Goal: Task Accomplishment & Management: Manage account settings

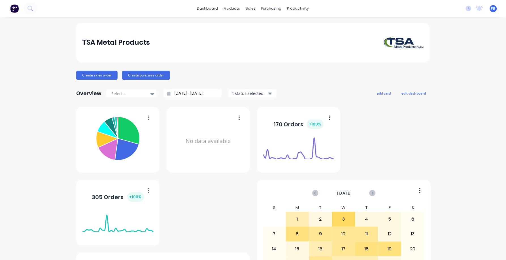
click at [247, 8] on div "sales" at bounding box center [251, 8] width 16 height 8
click at [249, 7] on div "sales" at bounding box center [251, 8] width 16 height 8
click at [260, 24] on link "Sales Orders" at bounding box center [277, 26] width 75 height 11
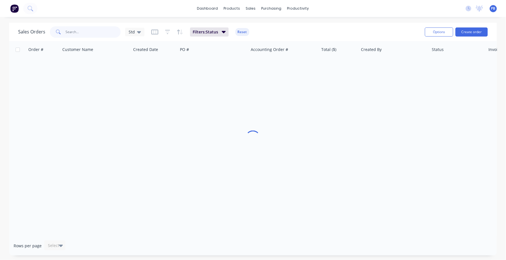
click at [78, 35] on input "text" at bounding box center [93, 31] width 55 height 11
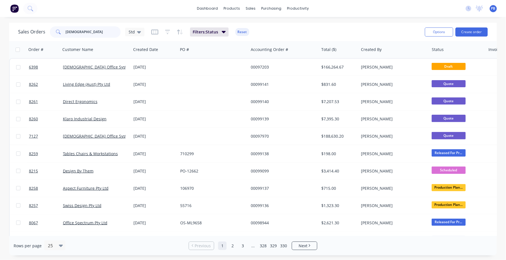
type input "unifor"
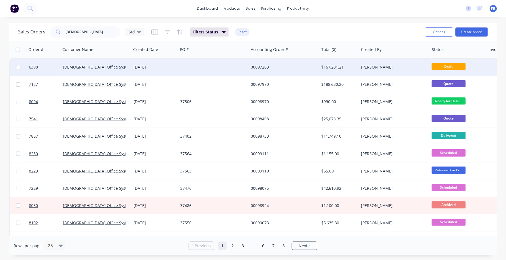
click at [332, 65] on div "$167,201.21" at bounding box center [337, 67] width 33 height 6
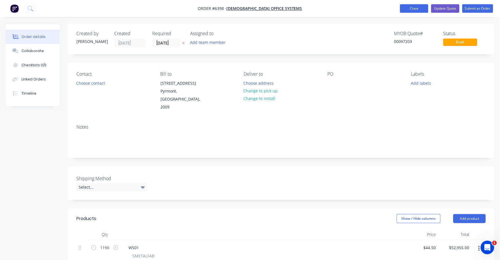
click at [416, 7] on button "Close" at bounding box center [414, 8] width 28 height 8
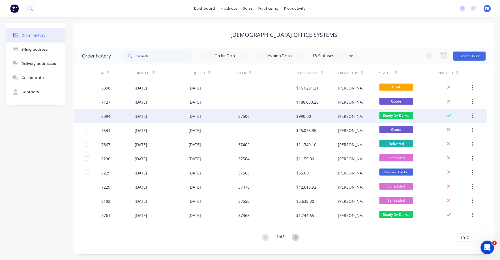
scroll to position [0, 0]
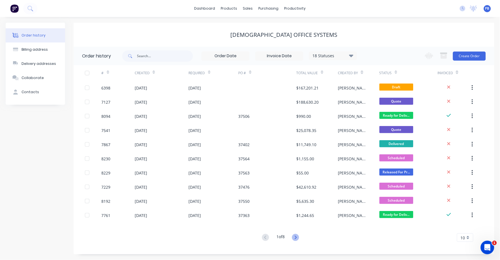
click at [295, 237] on icon at bounding box center [295, 237] width 7 height 7
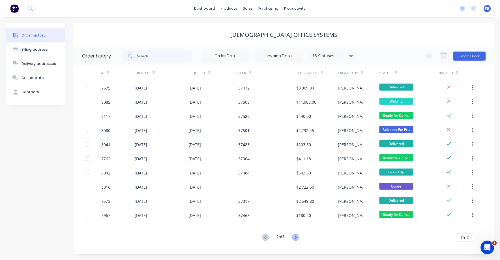
click at [296, 238] on icon at bounding box center [296, 237] width 2 height 3
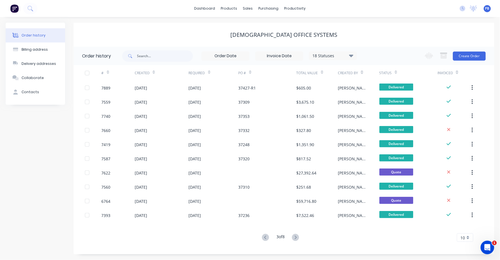
click at [296, 238] on icon at bounding box center [296, 237] width 2 height 3
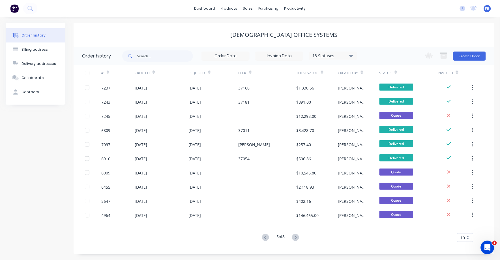
click at [296, 238] on icon at bounding box center [296, 237] width 2 height 3
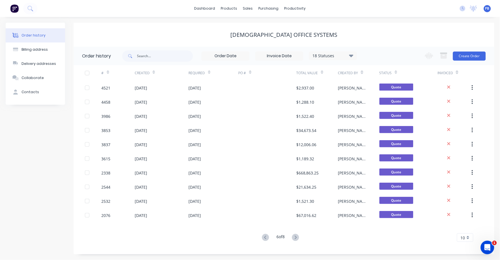
click at [296, 238] on icon at bounding box center [296, 237] width 2 height 3
click at [296, 239] on icon at bounding box center [296, 237] width 2 height 3
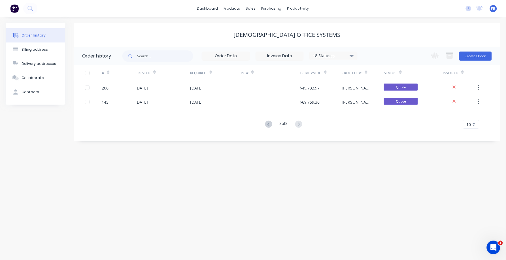
click at [296, 239] on div "Order history Billing address Delivery addresses Collaborate Contacts [DEMOGRAP…" at bounding box center [253, 138] width 506 height 243
click at [268, 126] on icon at bounding box center [268, 124] width 7 height 7
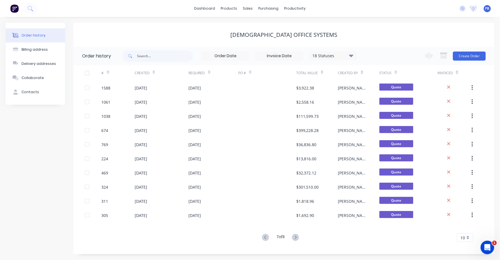
click at [268, 126] on div "# Created Required PO # Total Value Created By Status Invoiced 1588 [DATE] [DAT…" at bounding box center [281, 156] width 414 height 183
click at [262, 238] on icon at bounding box center [265, 237] width 7 height 7
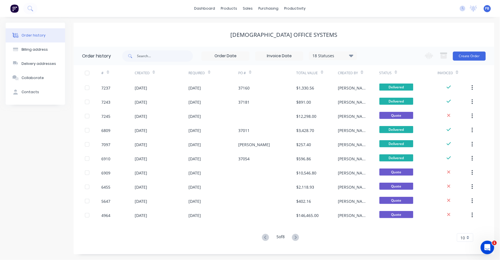
click at [262, 238] on icon at bounding box center [265, 237] width 7 height 7
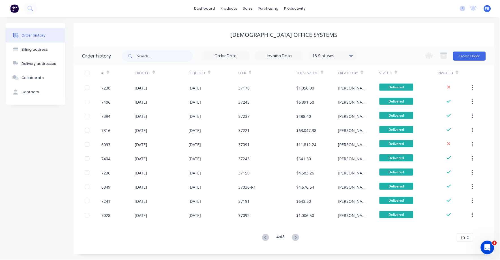
click at [262, 238] on icon at bounding box center [265, 237] width 7 height 7
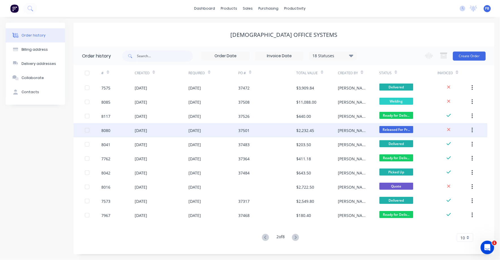
click at [300, 128] on div "$2,232.45" at bounding box center [306, 130] width 18 height 6
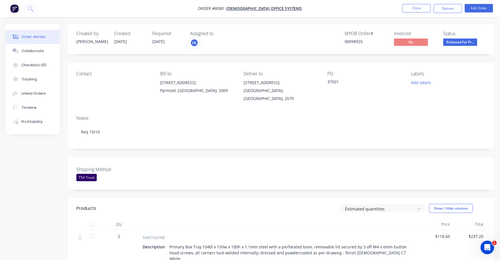
click at [415, 13] on nav "Order #8080 - [DEMOGRAPHIC_DATA] Office Systems Close Options Edit Order" at bounding box center [250, 8] width 500 height 17
click at [415, 8] on button "Close" at bounding box center [417, 8] width 28 height 8
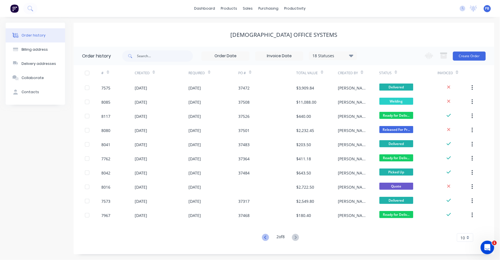
click at [263, 238] on icon at bounding box center [265, 237] width 7 height 7
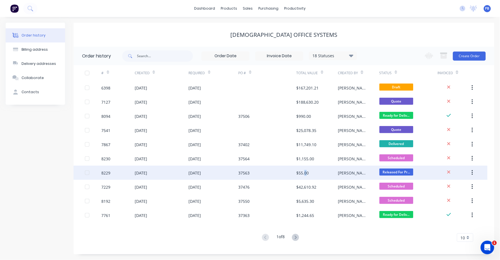
click at [306, 171] on div "$55.00" at bounding box center [303, 173] width 12 height 6
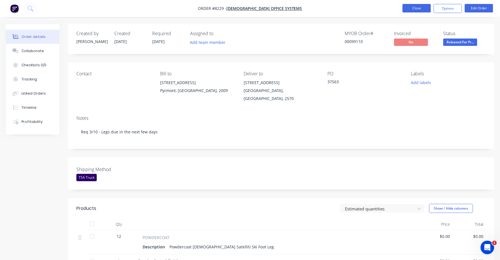
click at [420, 8] on button "Close" at bounding box center [417, 8] width 28 height 8
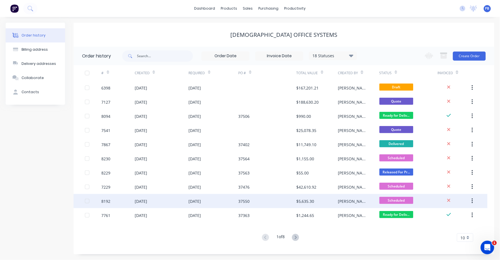
scroll to position [0, 0]
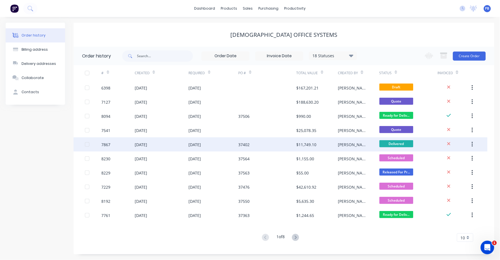
click at [304, 143] on div "$11,749.10" at bounding box center [307, 145] width 20 height 6
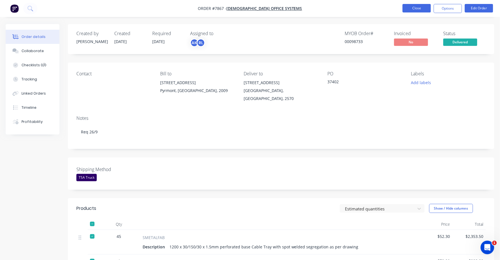
click at [420, 4] on button "Close" at bounding box center [417, 8] width 28 height 8
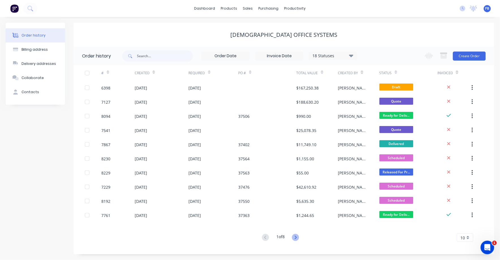
click at [299, 238] on icon at bounding box center [295, 237] width 7 height 7
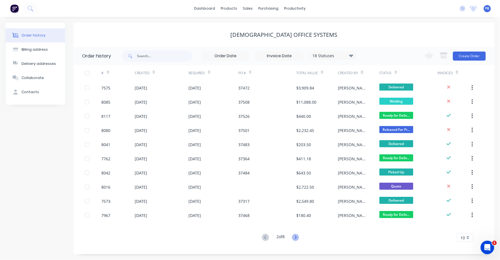
click at [296, 238] on icon at bounding box center [295, 237] width 7 height 7
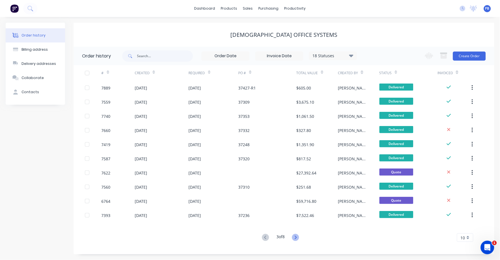
click at [296, 237] on icon at bounding box center [295, 237] width 7 height 7
click at [296, 236] on icon at bounding box center [296, 237] width 2 height 3
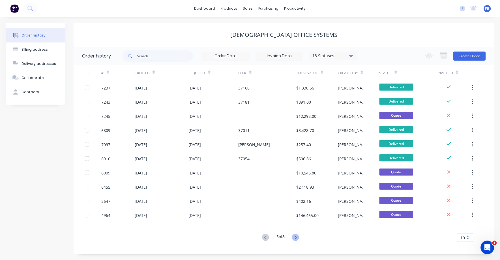
click at [296, 236] on icon at bounding box center [296, 237] width 2 height 3
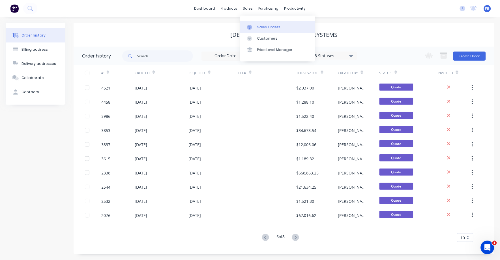
drag, startPoint x: 266, startPoint y: 26, endPoint x: 248, endPoint y: 29, distance: 18.6
click at [266, 27] on div "Sales Orders" at bounding box center [268, 27] width 23 height 5
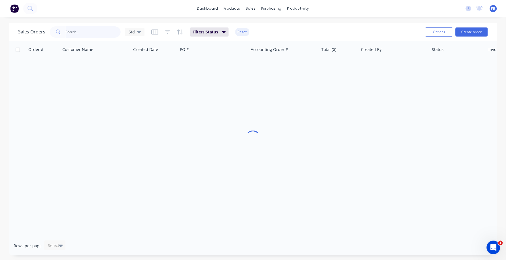
click at [76, 32] on input "text" at bounding box center [93, 31] width 55 height 11
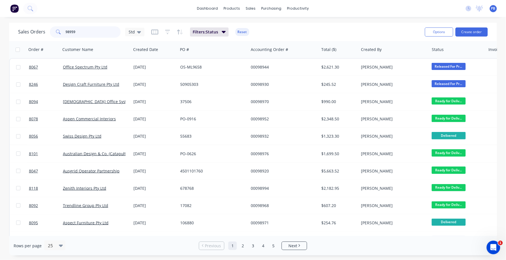
type input "98959"
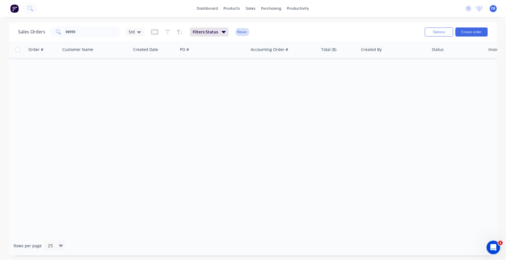
click at [239, 32] on button "Reset" at bounding box center [242, 32] width 14 height 8
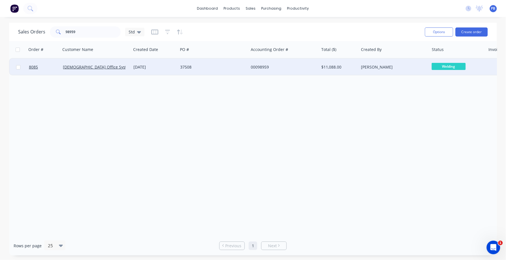
click at [259, 64] on div "00098959" at bounding box center [282, 67] width 63 height 6
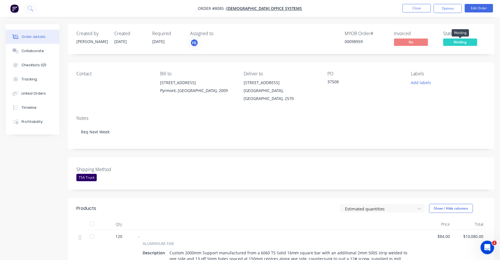
click at [459, 43] on span "Welding" at bounding box center [461, 42] width 34 height 7
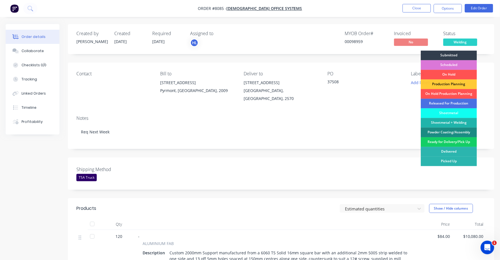
click at [453, 140] on div "Ready for Delivery/Pick Up" at bounding box center [449, 142] width 56 height 10
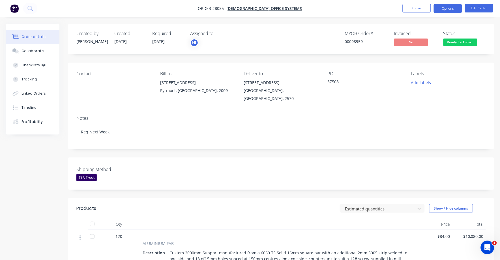
click at [445, 8] on button "Options" at bounding box center [448, 8] width 28 height 9
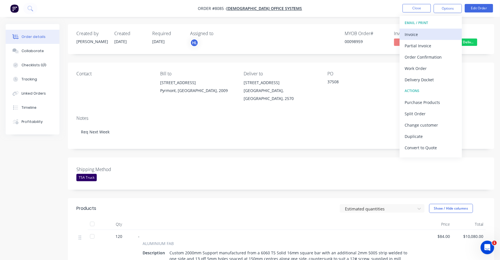
click at [414, 34] on div "Invoice" at bounding box center [431, 34] width 52 height 8
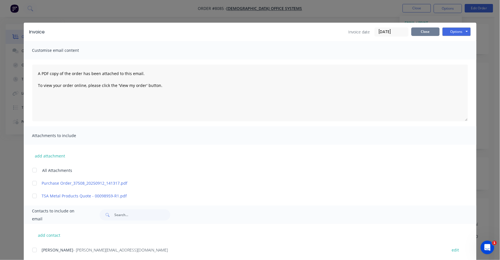
click at [421, 33] on button "Close" at bounding box center [426, 31] width 28 height 8
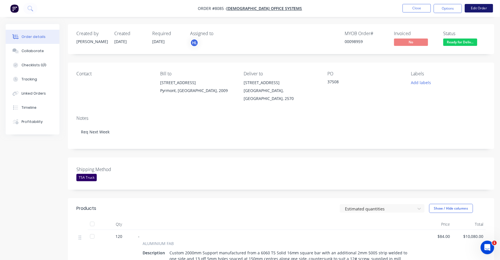
click at [478, 7] on button "Edit Order" at bounding box center [479, 8] width 28 height 8
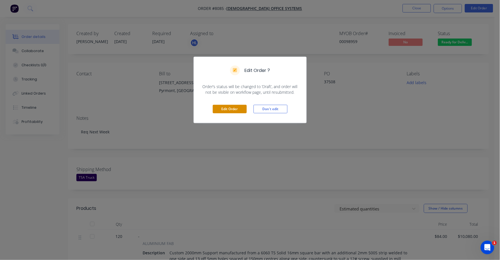
click at [233, 108] on button "Edit Order" at bounding box center [230, 109] width 34 height 8
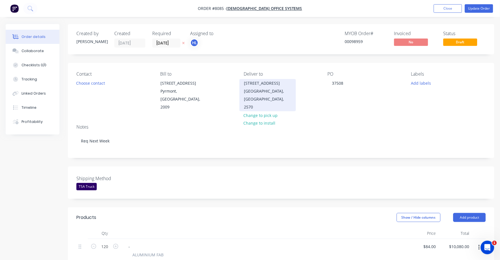
click at [265, 86] on div "[STREET_ADDRESS]" at bounding box center [267, 83] width 47 height 8
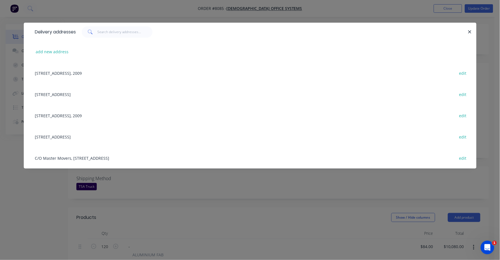
click at [471, 32] on icon "button" at bounding box center [470, 31] width 4 height 5
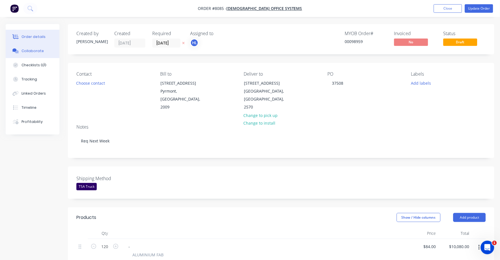
click at [35, 47] on button "Collaborate" at bounding box center [33, 51] width 54 height 14
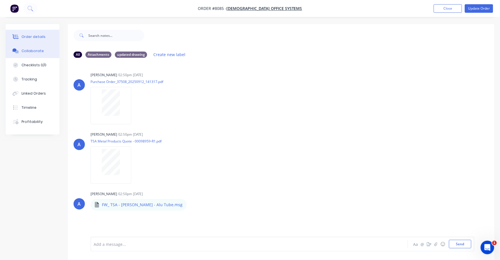
click at [34, 33] on button "Order details" at bounding box center [33, 37] width 54 height 14
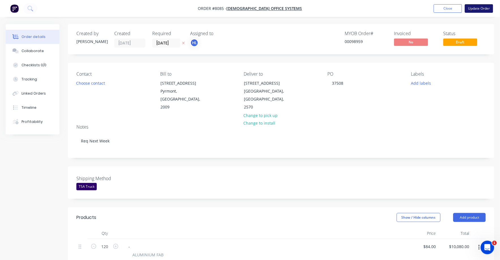
click at [477, 8] on button "Update Order" at bounding box center [479, 8] width 28 height 8
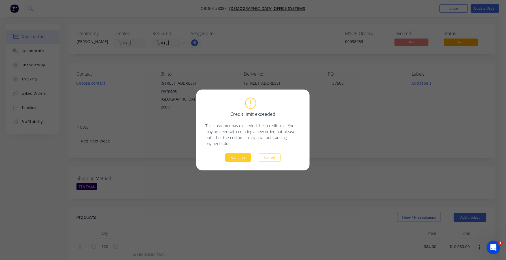
click at [242, 156] on button "Continue" at bounding box center [238, 157] width 26 height 8
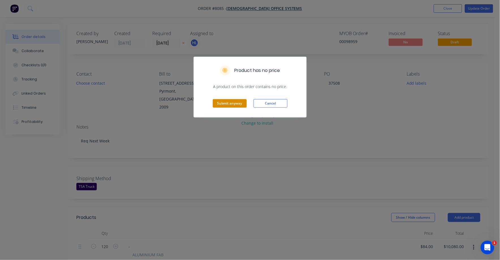
click at [223, 107] on button "Submit anyway" at bounding box center [230, 103] width 34 height 8
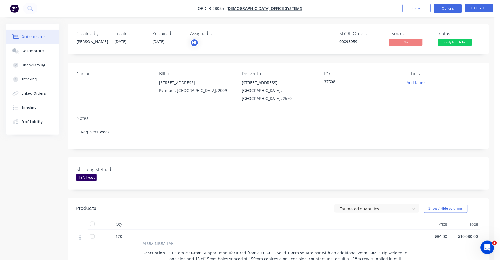
click at [452, 9] on button "Options" at bounding box center [448, 8] width 28 height 9
click at [483, 86] on div "Contact Bill to [STREET_ADDRESS], 2009 Deliver to [STREET_ADDRESS][GEOGRAPHIC_D…" at bounding box center [278, 87] width 421 height 48
click at [453, 8] on button "Options" at bounding box center [448, 8] width 28 height 9
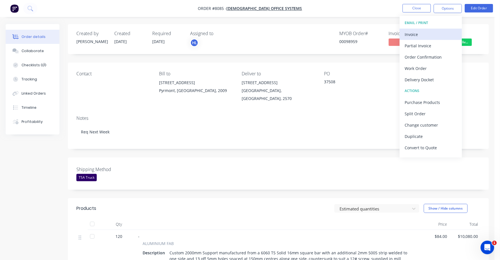
click at [418, 34] on div "Invoice" at bounding box center [431, 34] width 52 height 8
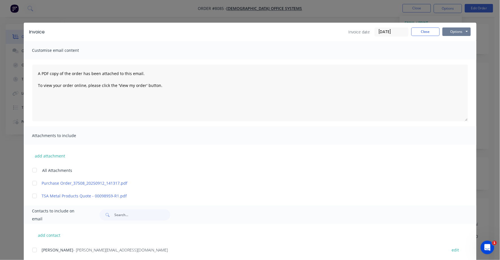
click at [451, 29] on button "Options" at bounding box center [457, 31] width 28 height 8
click at [456, 53] on button "Print" at bounding box center [461, 50] width 36 height 9
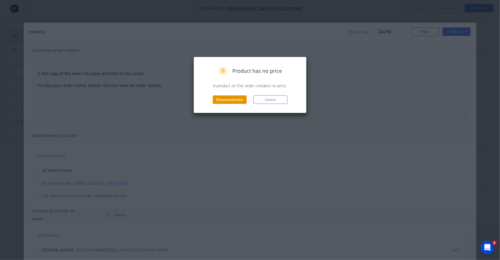
click at [233, 102] on button "Generate invoice" at bounding box center [230, 99] width 34 height 8
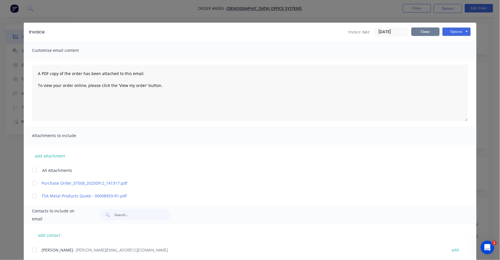
click at [427, 30] on button "Close" at bounding box center [426, 31] width 28 height 8
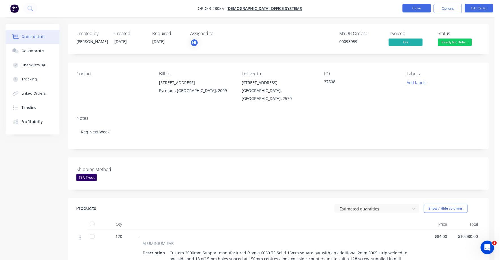
click at [420, 8] on button "Close" at bounding box center [417, 8] width 28 height 8
